Goal: Register for event/course: Sign up to attend an event or enroll in a course

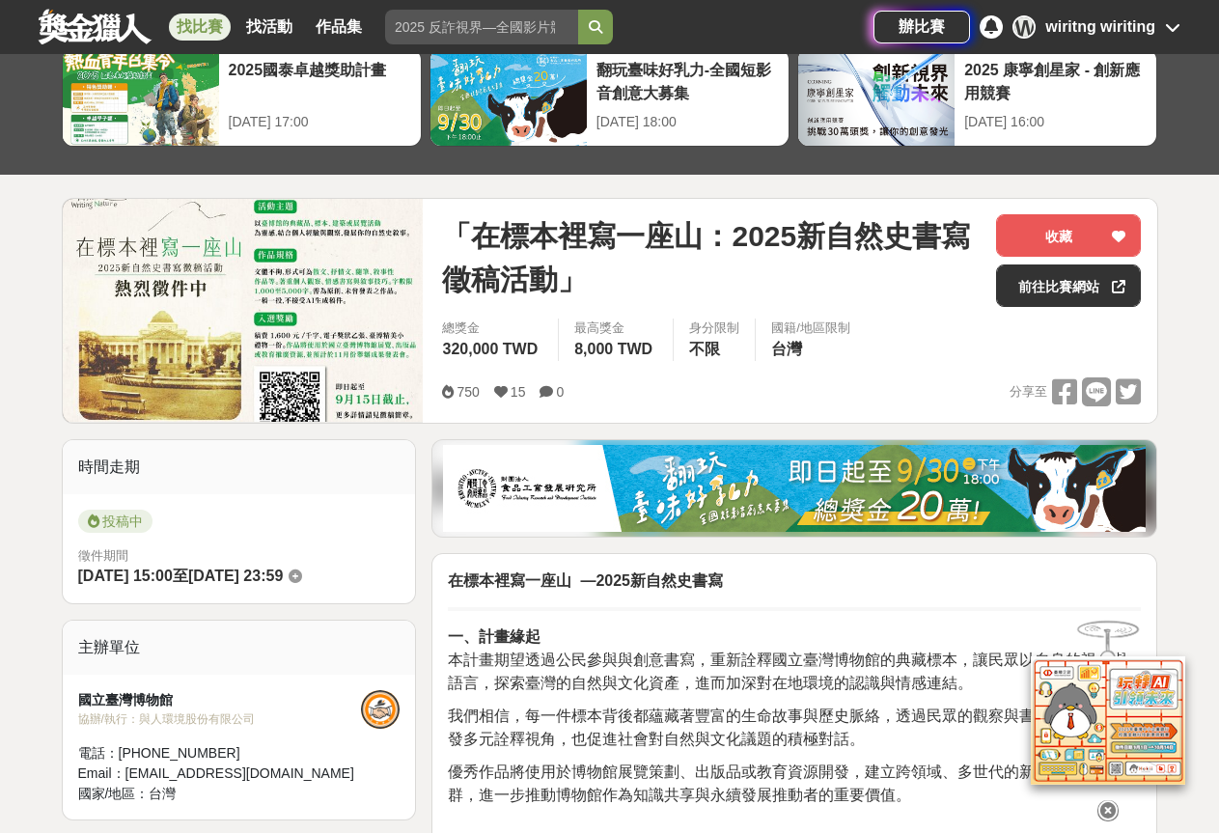
scroll to position [97, 0]
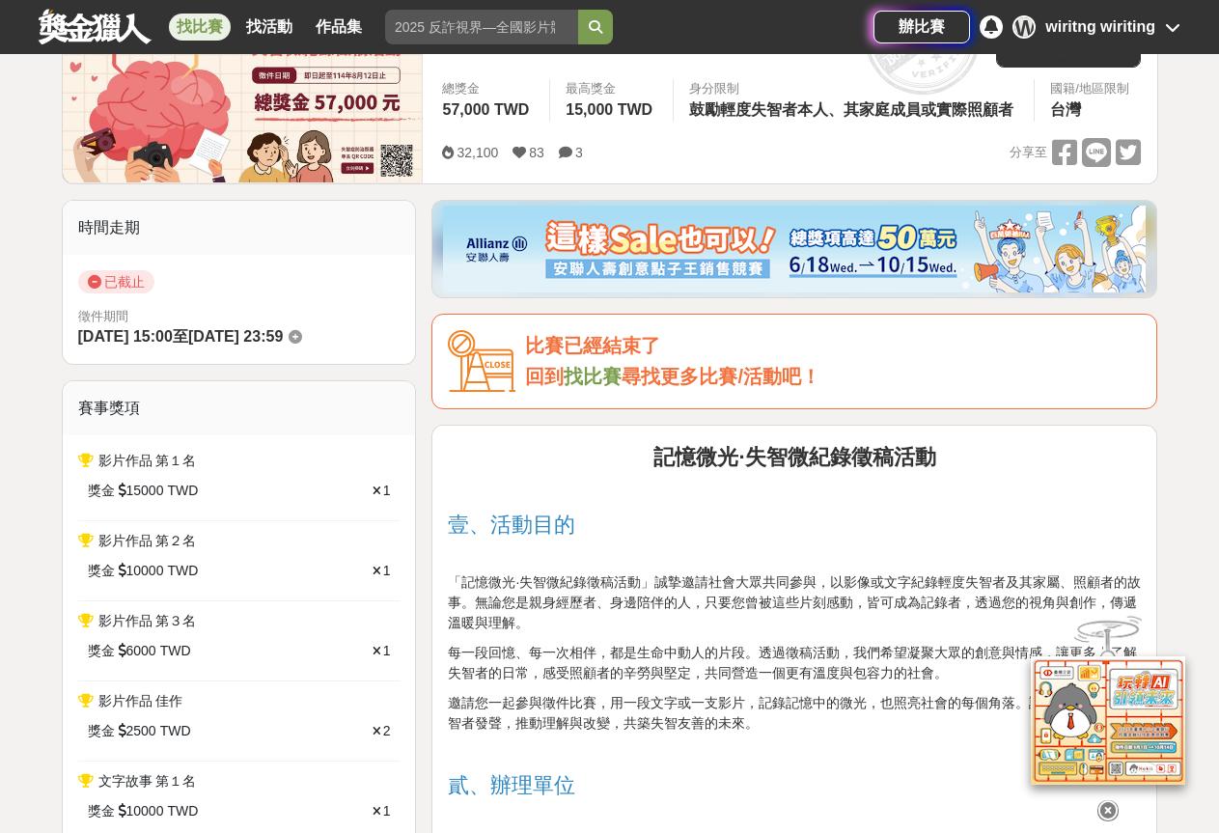
scroll to position [105, 0]
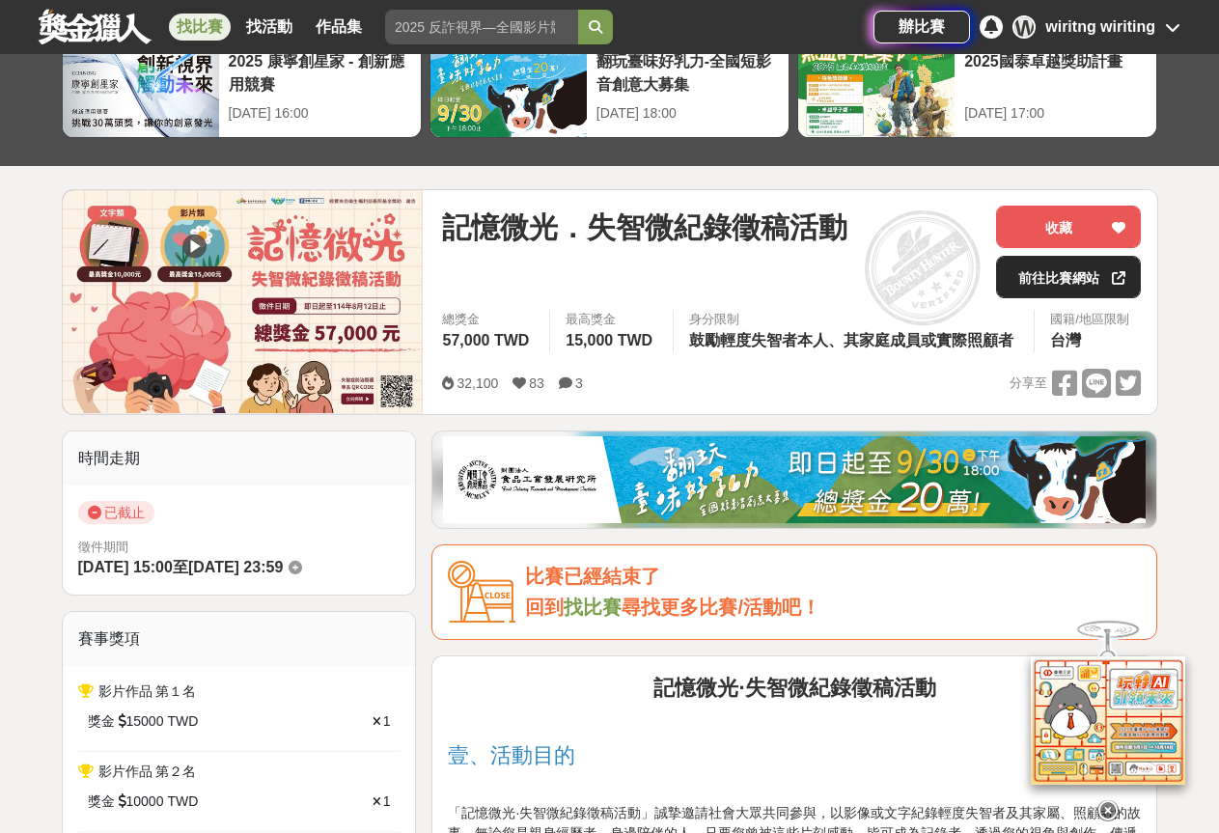
click at [1050, 284] on link "前往比賽網站" at bounding box center [1068, 277] width 145 height 42
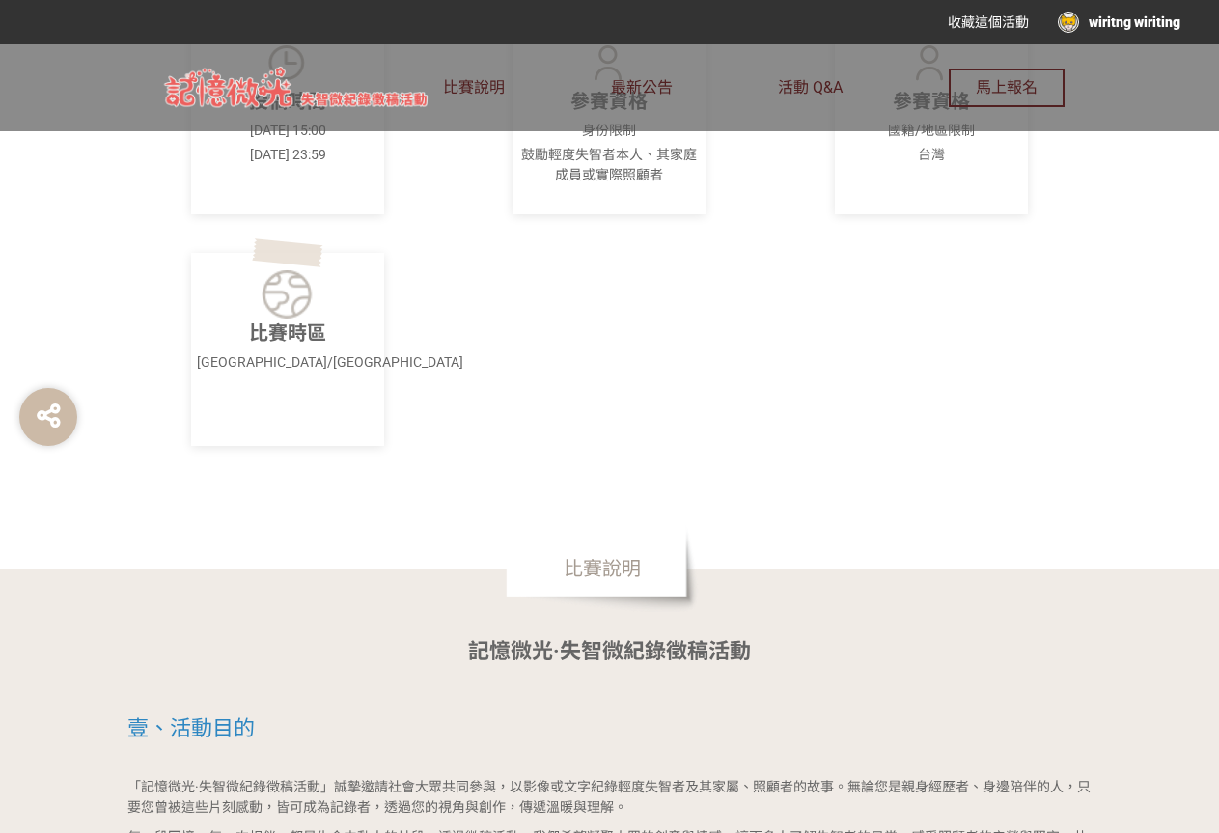
scroll to position [1062, 0]
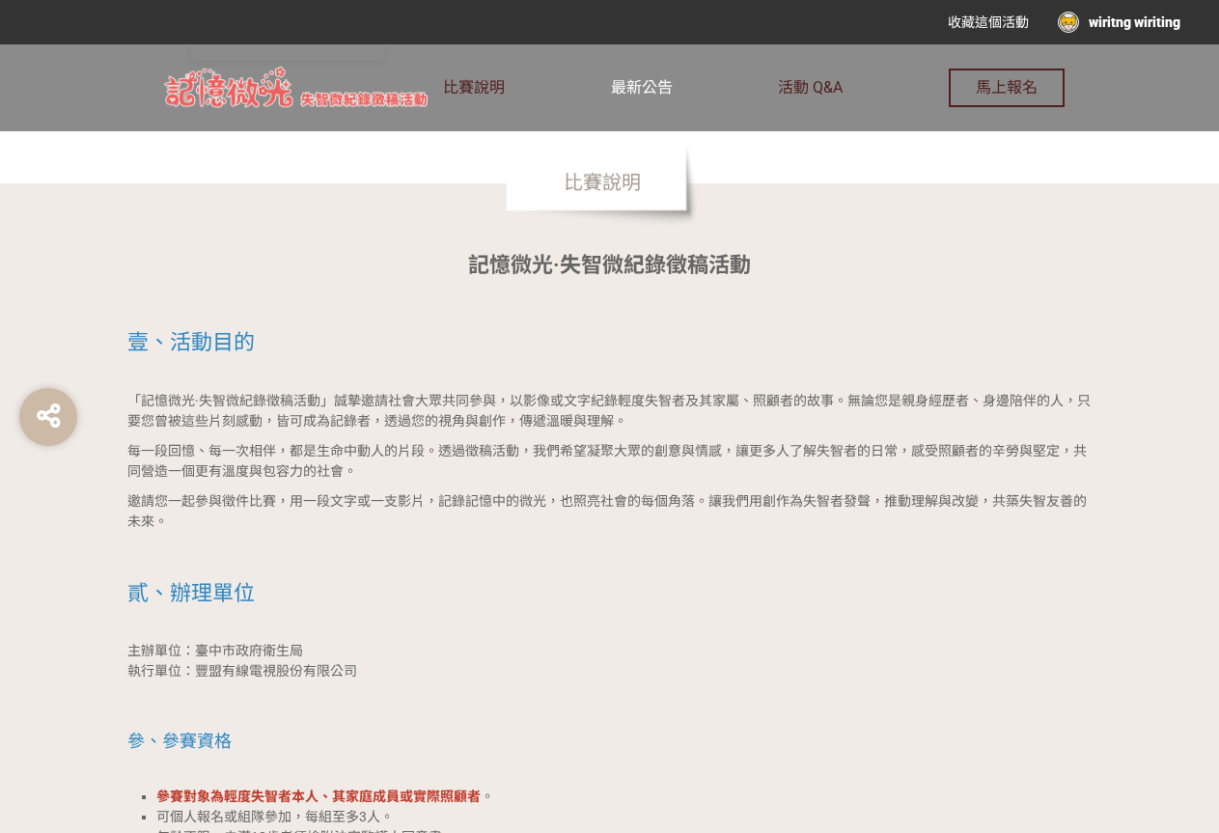
click at [663, 97] on link "最新公告" at bounding box center [642, 87] width 62 height 87
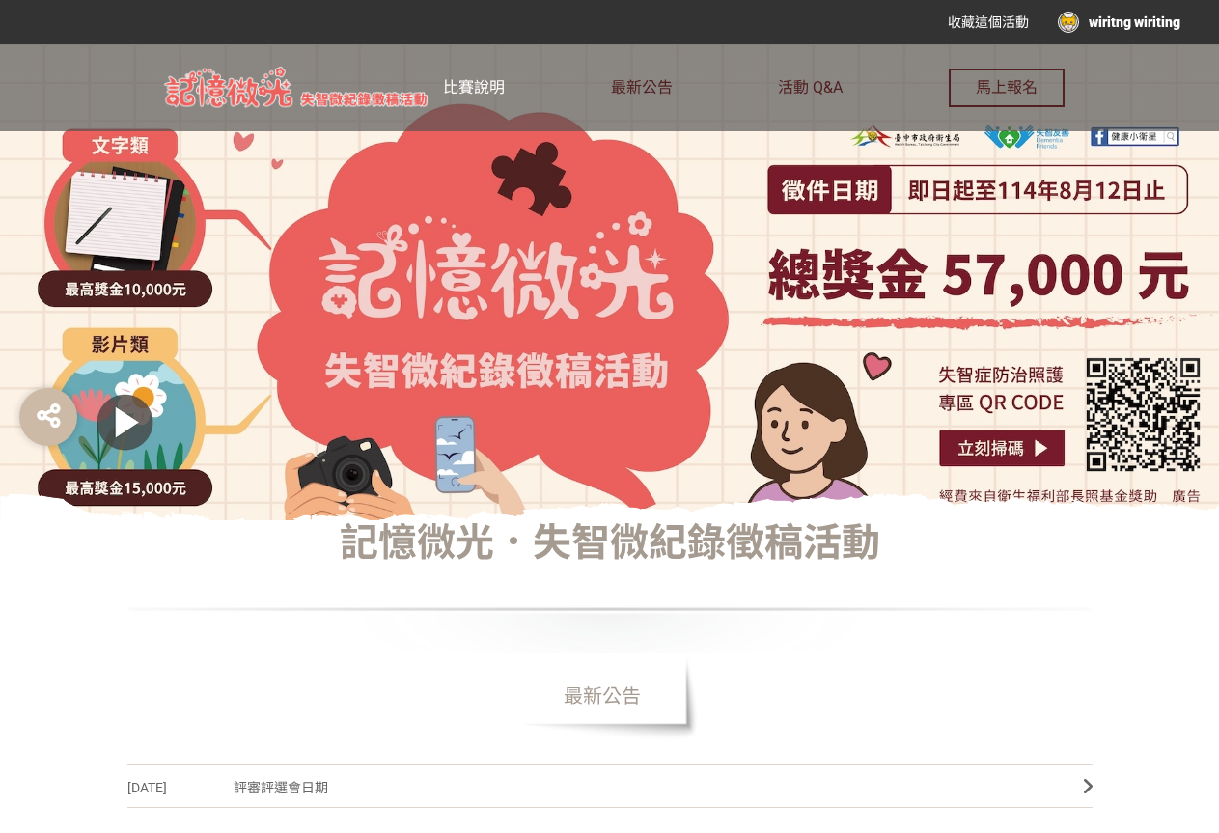
click at [487, 89] on span "比賽說明" at bounding box center [474, 87] width 62 height 18
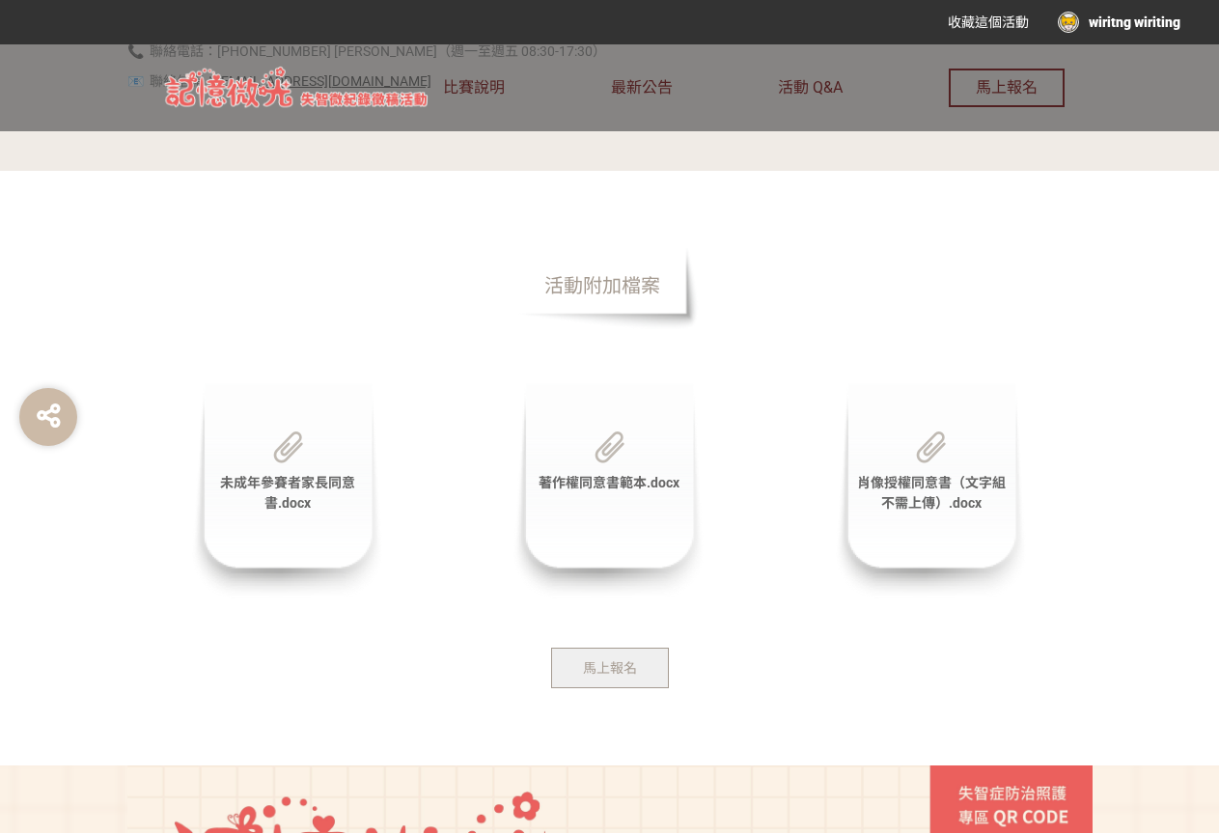
scroll to position [4047, 0]
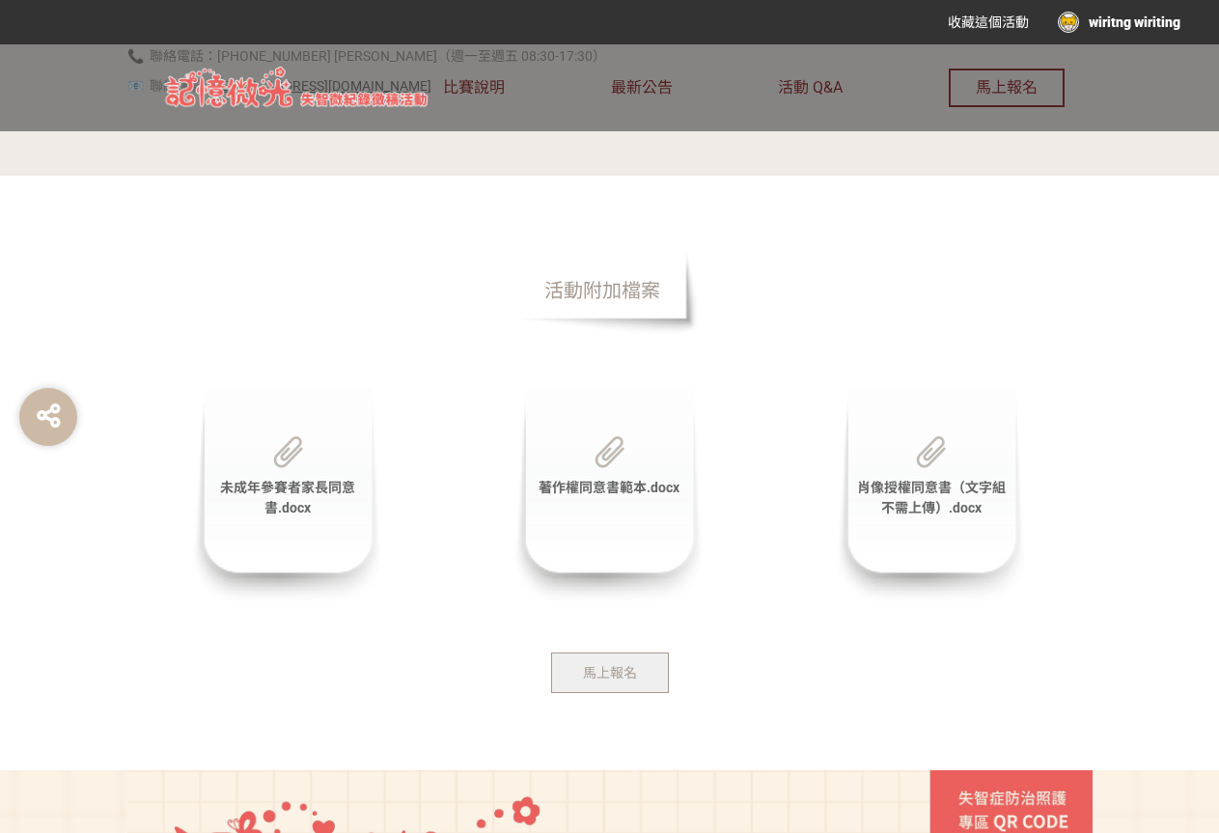
click at [628, 665] on span "馬上報名" at bounding box center [610, 672] width 54 height 15
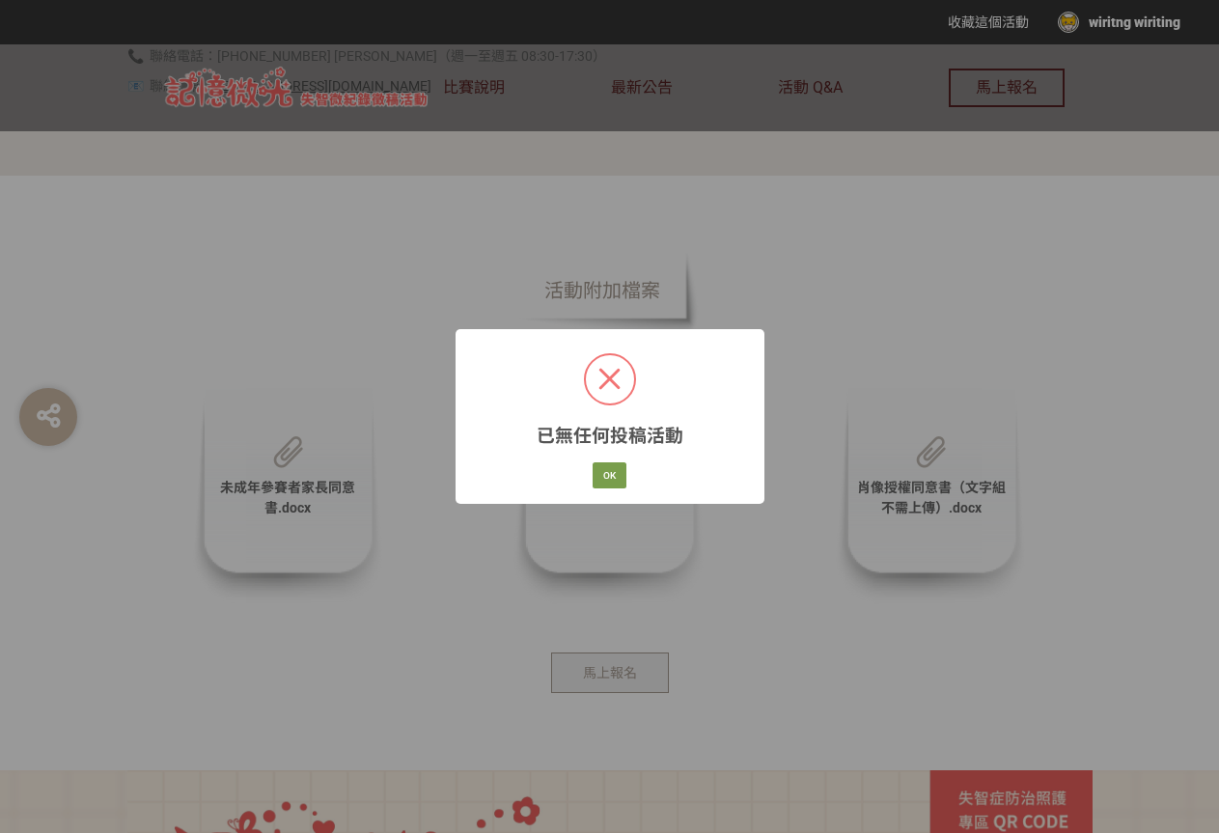
scroll to position [0, 0]
click at [610, 469] on button "OK" at bounding box center [610, 475] width 34 height 27
